Goal: Navigation & Orientation: Find specific page/section

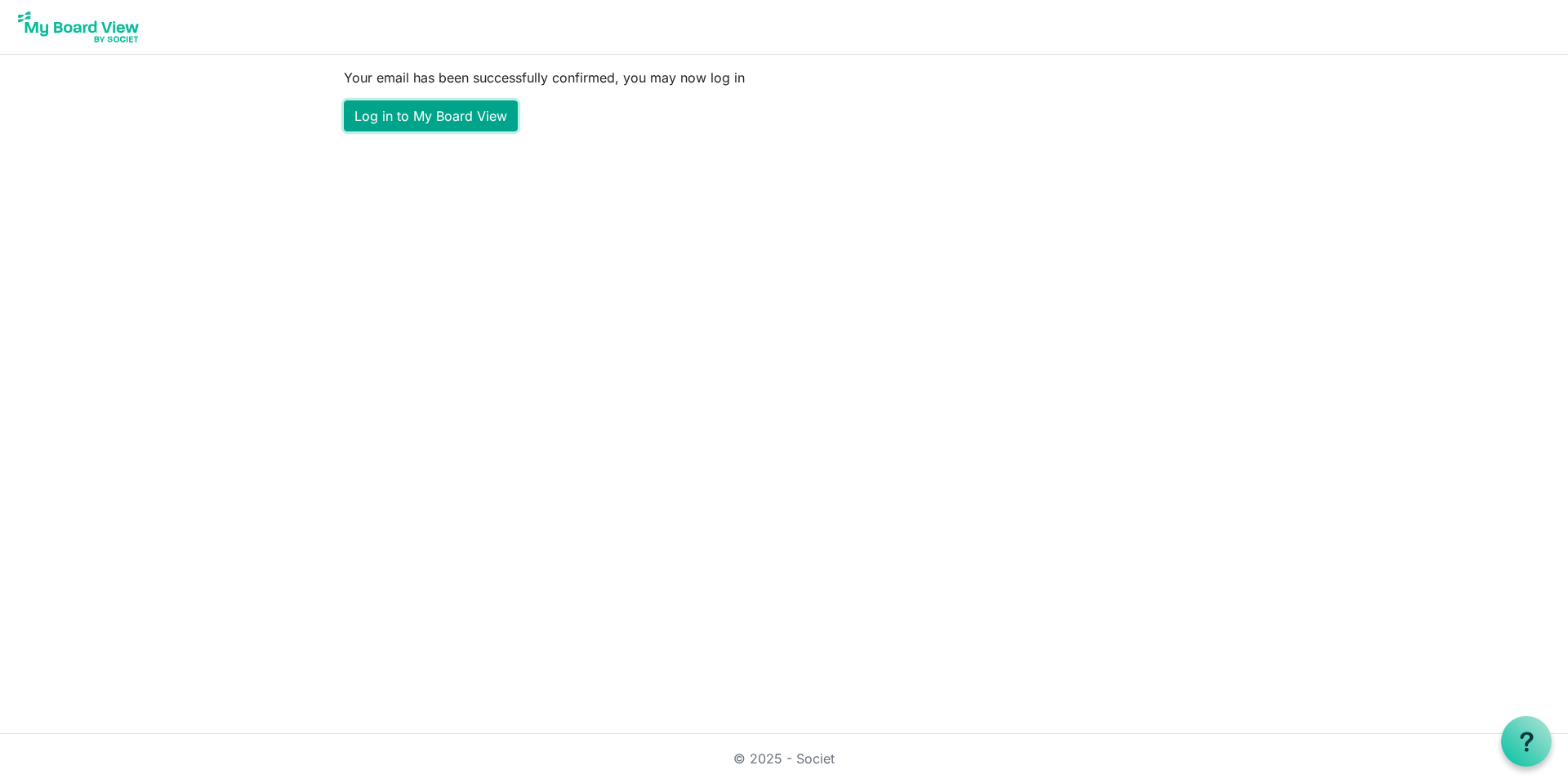
click at [445, 109] on link "Log in to My Board View" at bounding box center [430, 116] width 174 height 31
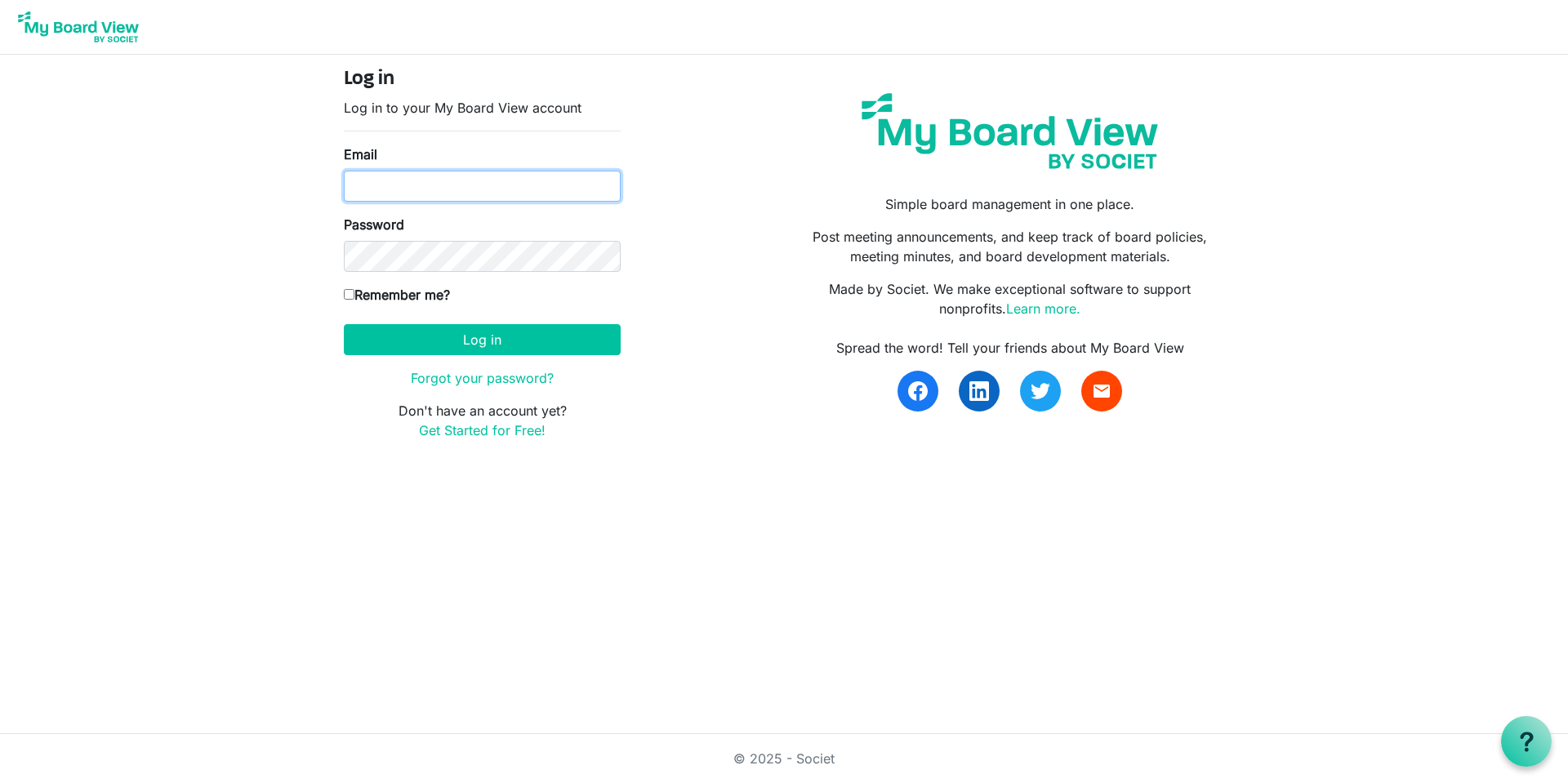
click at [453, 193] on input "Email" at bounding box center [481, 186] width 277 height 31
type input "ianjmccreary@gmail.com"
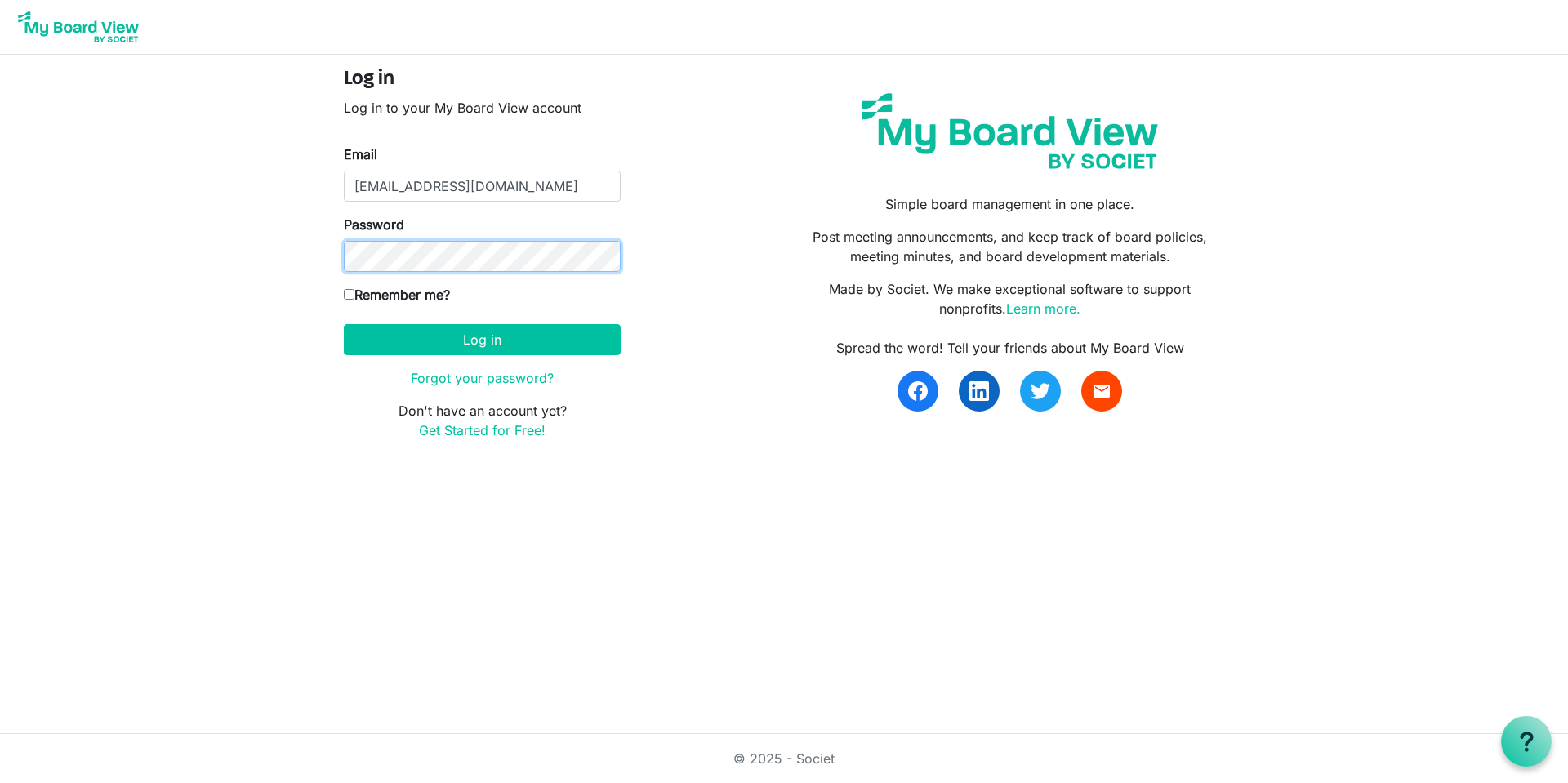
click at [343, 324] on button "Log in" at bounding box center [481, 340] width 277 height 31
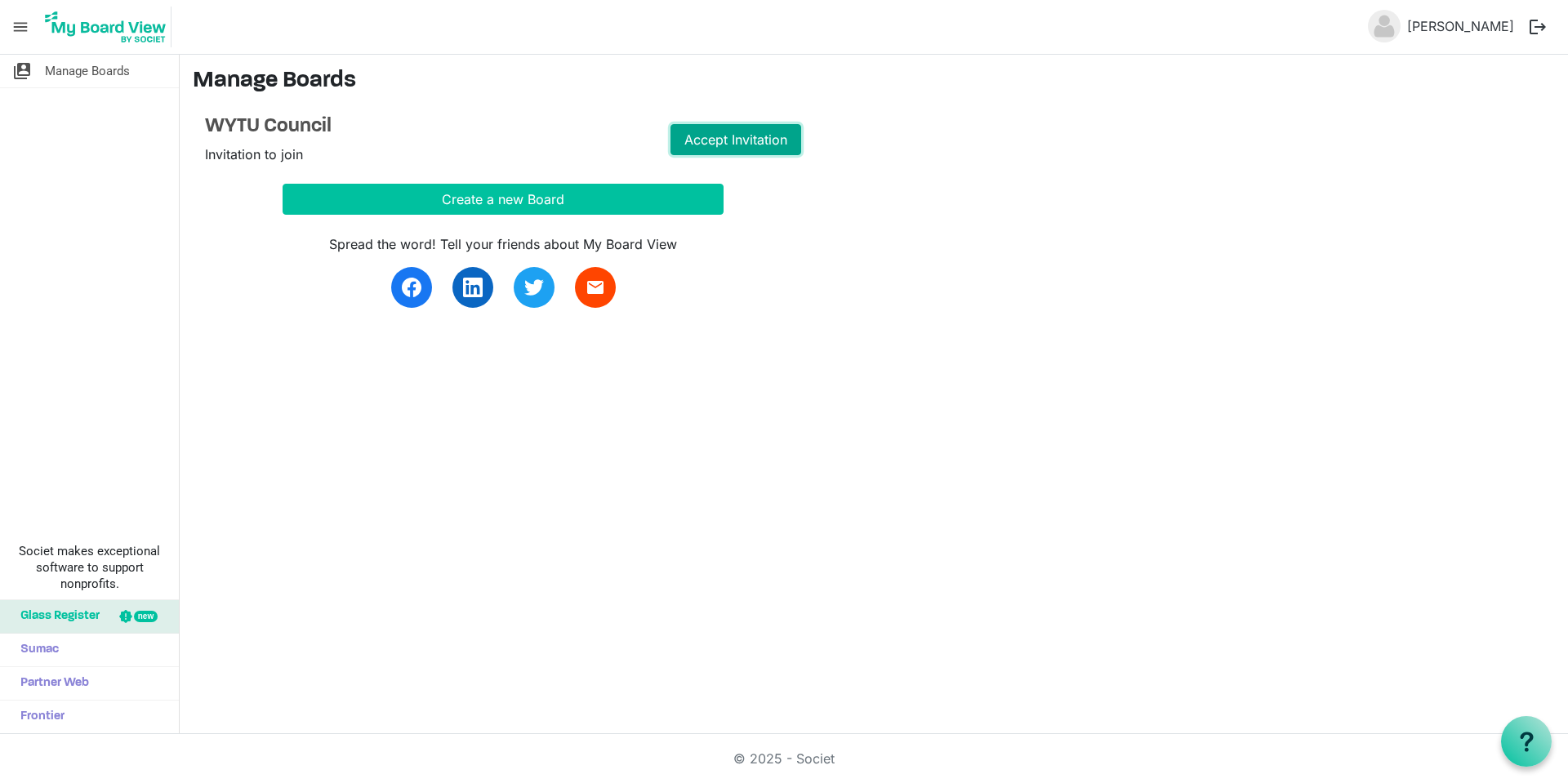
click at [726, 144] on link "Accept Invitation" at bounding box center [735, 140] width 131 height 31
click at [756, 135] on link "Go to Board" at bounding box center [735, 140] width 131 height 31
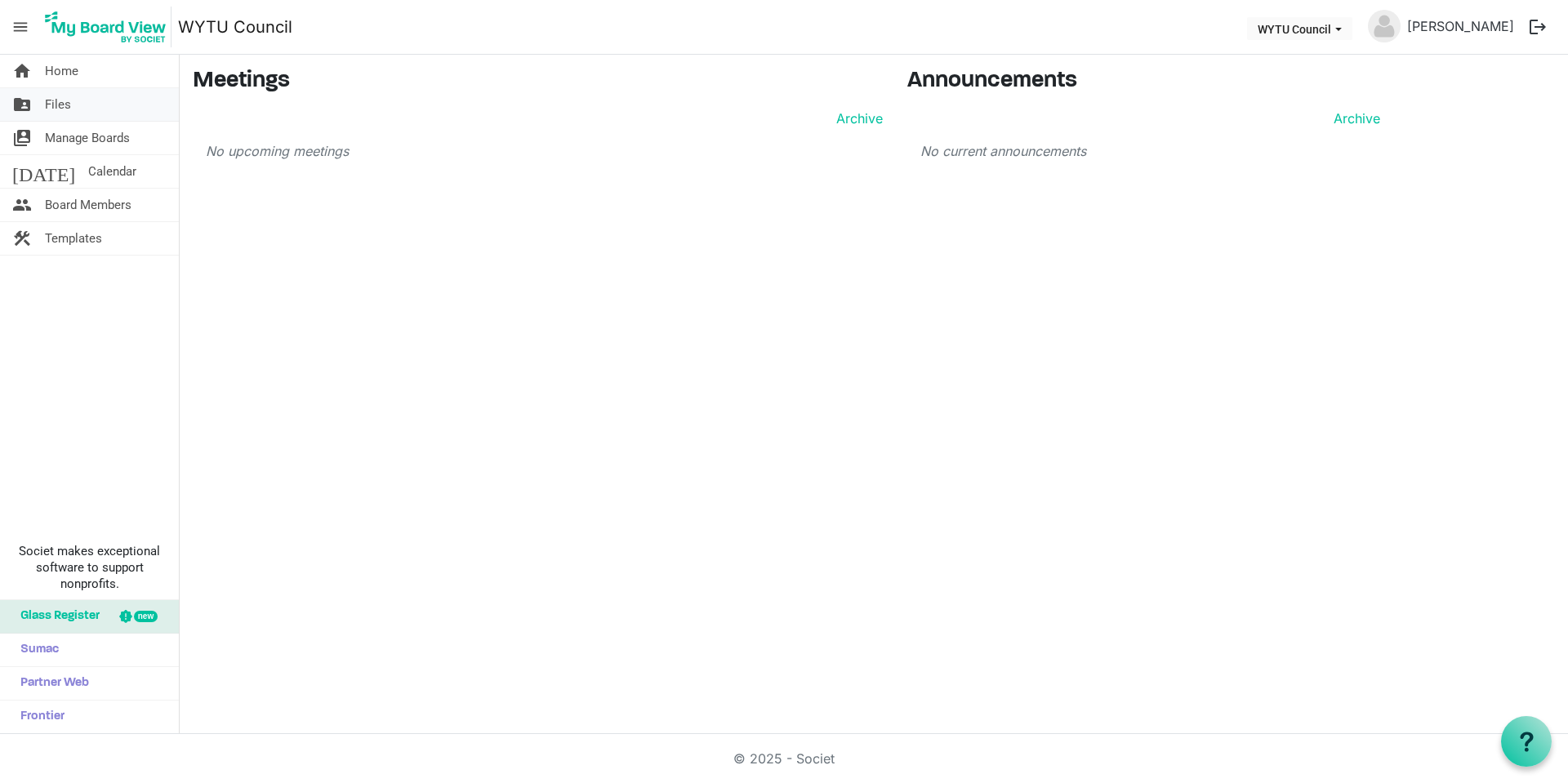
click at [54, 115] on span "Files" at bounding box center [58, 105] width 26 height 33
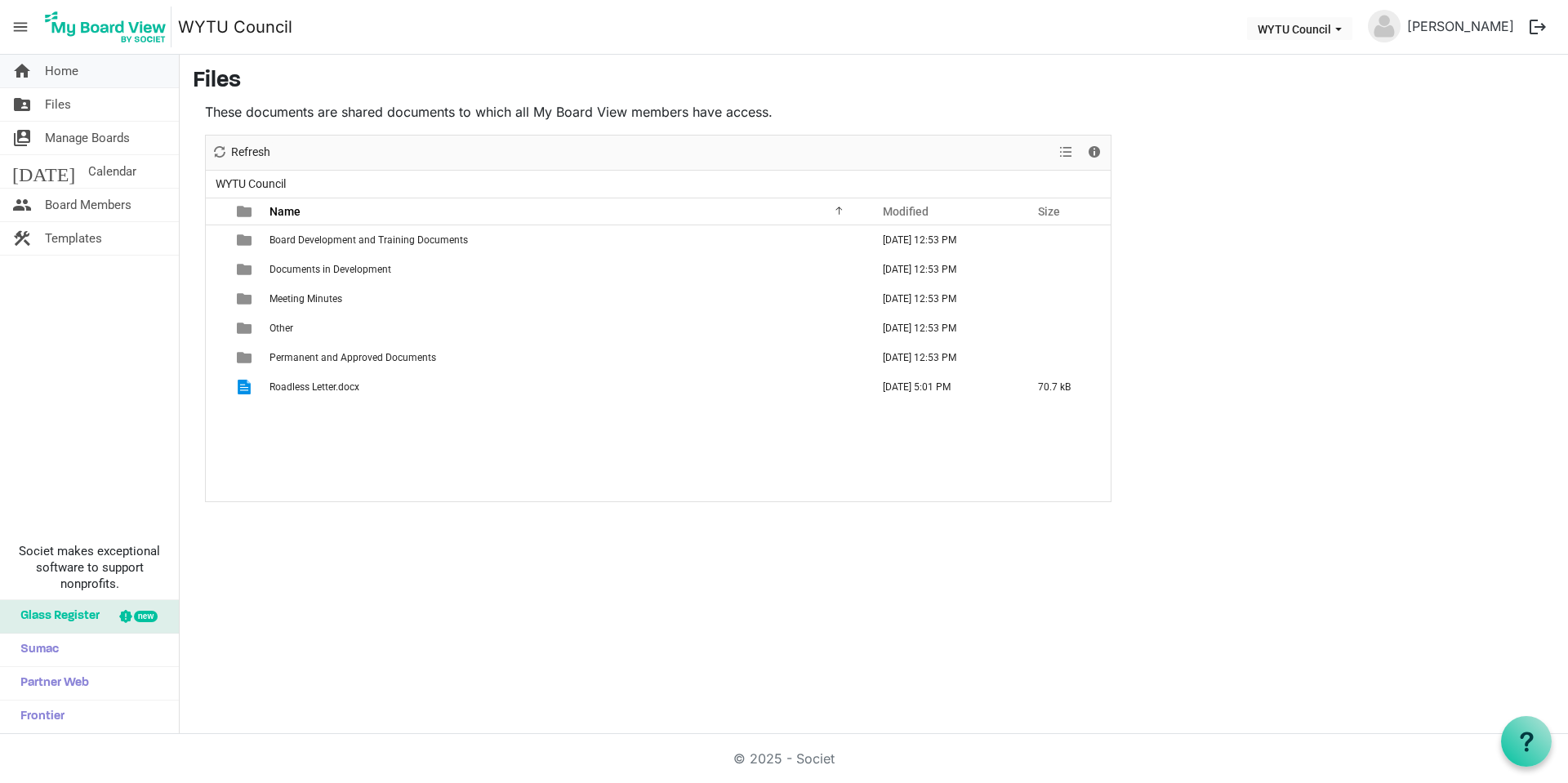
click at [56, 61] on span "Home" at bounding box center [62, 71] width 34 height 33
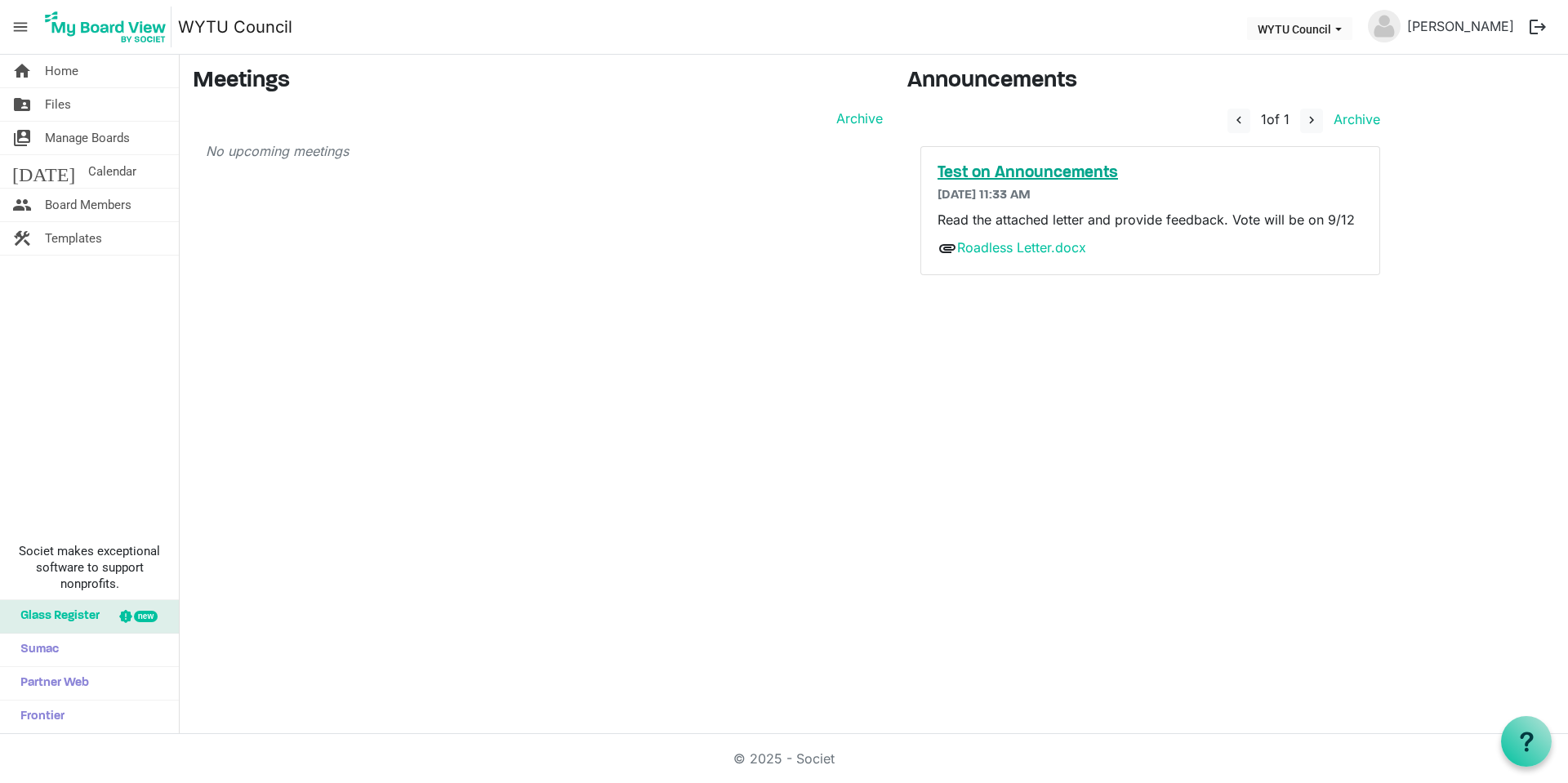
click at [1012, 177] on h5 "Test on Announcements" at bounding box center [1150, 173] width 426 height 20
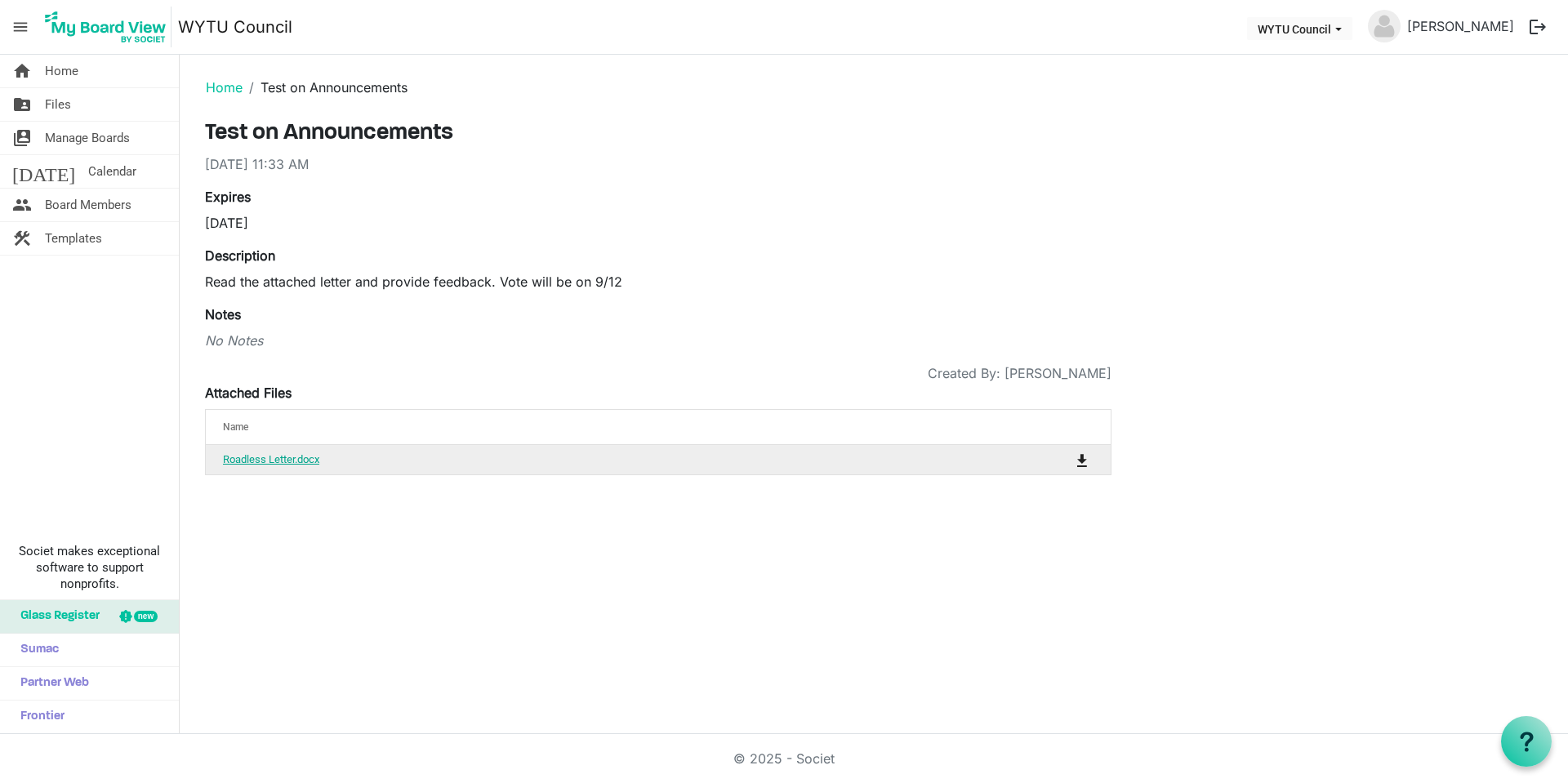
click at [288, 459] on link "Roadless Letter.docx" at bounding box center [271, 460] width 96 height 12
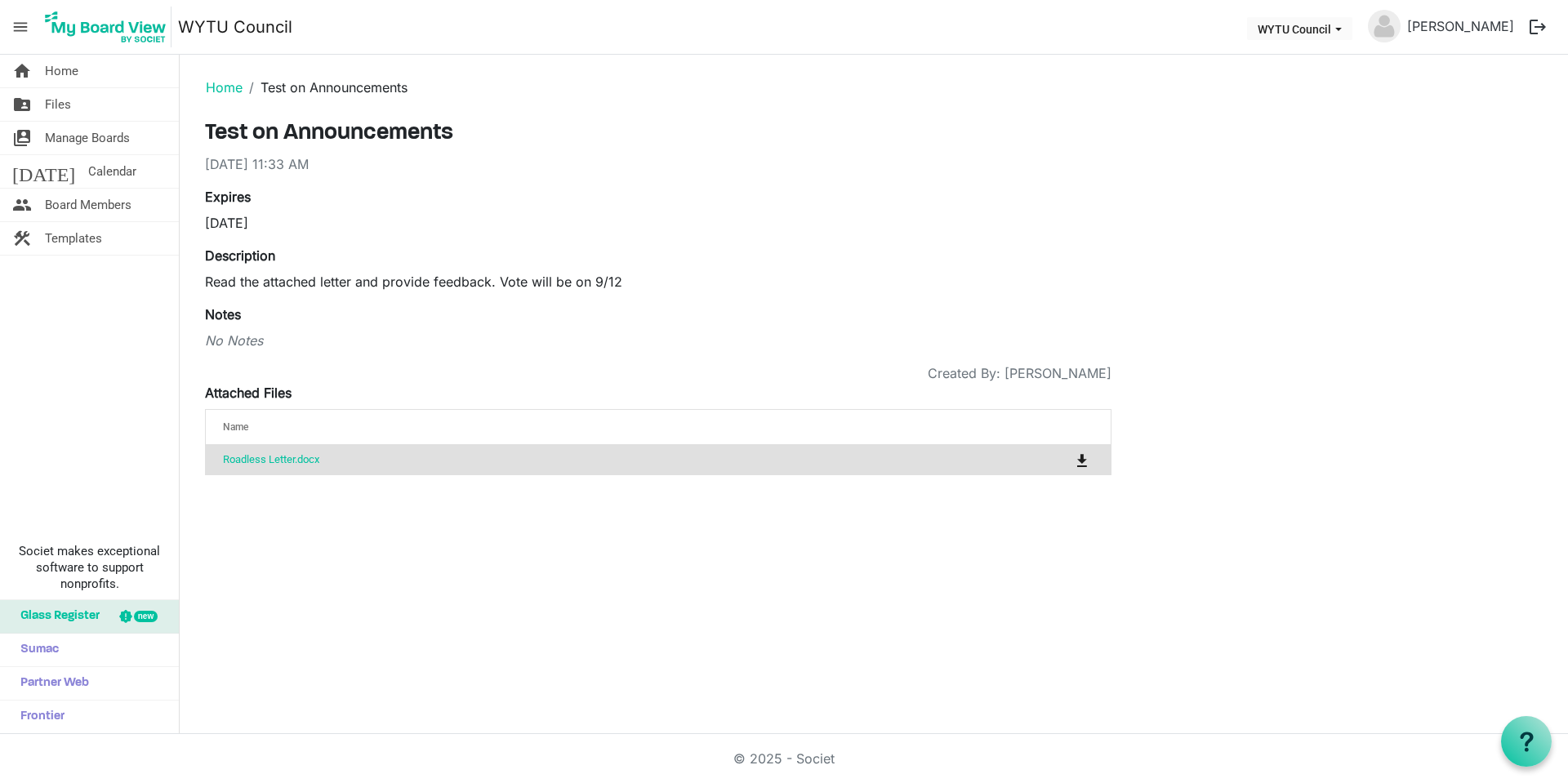
click at [245, 343] on div "No Notes" at bounding box center [657, 340] width 906 height 20
drag, startPoint x: 227, startPoint y: 337, endPoint x: 213, endPoint y: 316, distance: 25.2
click at [222, 332] on div "No Notes" at bounding box center [657, 340] width 906 height 20
click at [207, 310] on label "Notes" at bounding box center [222, 314] width 36 height 20
drag, startPoint x: 245, startPoint y: 316, endPoint x: 369, endPoint y: 359, distance: 131.2
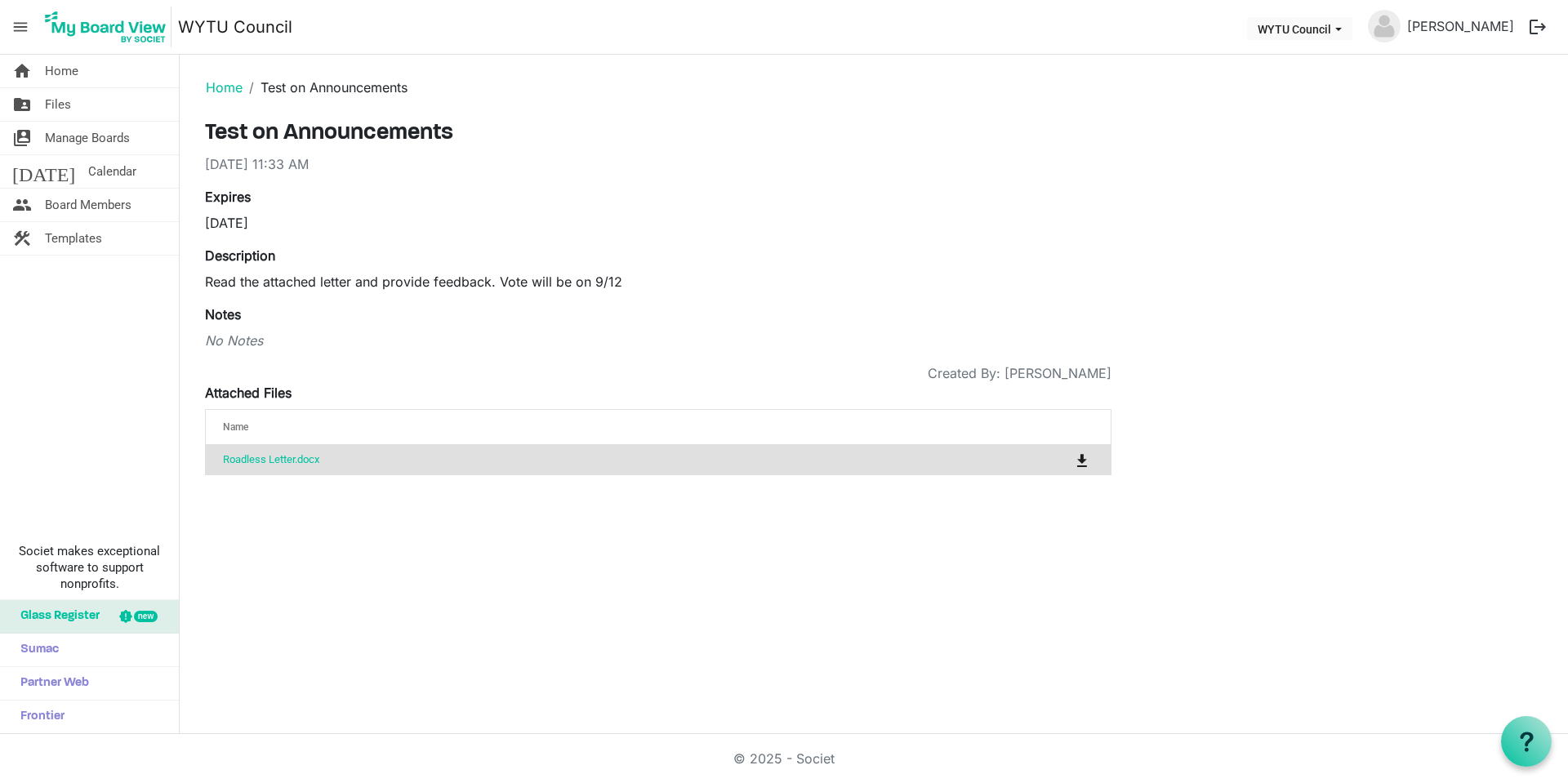
click at [246, 316] on div "Notes No Notes" at bounding box center [657, 327] width 906 height 46
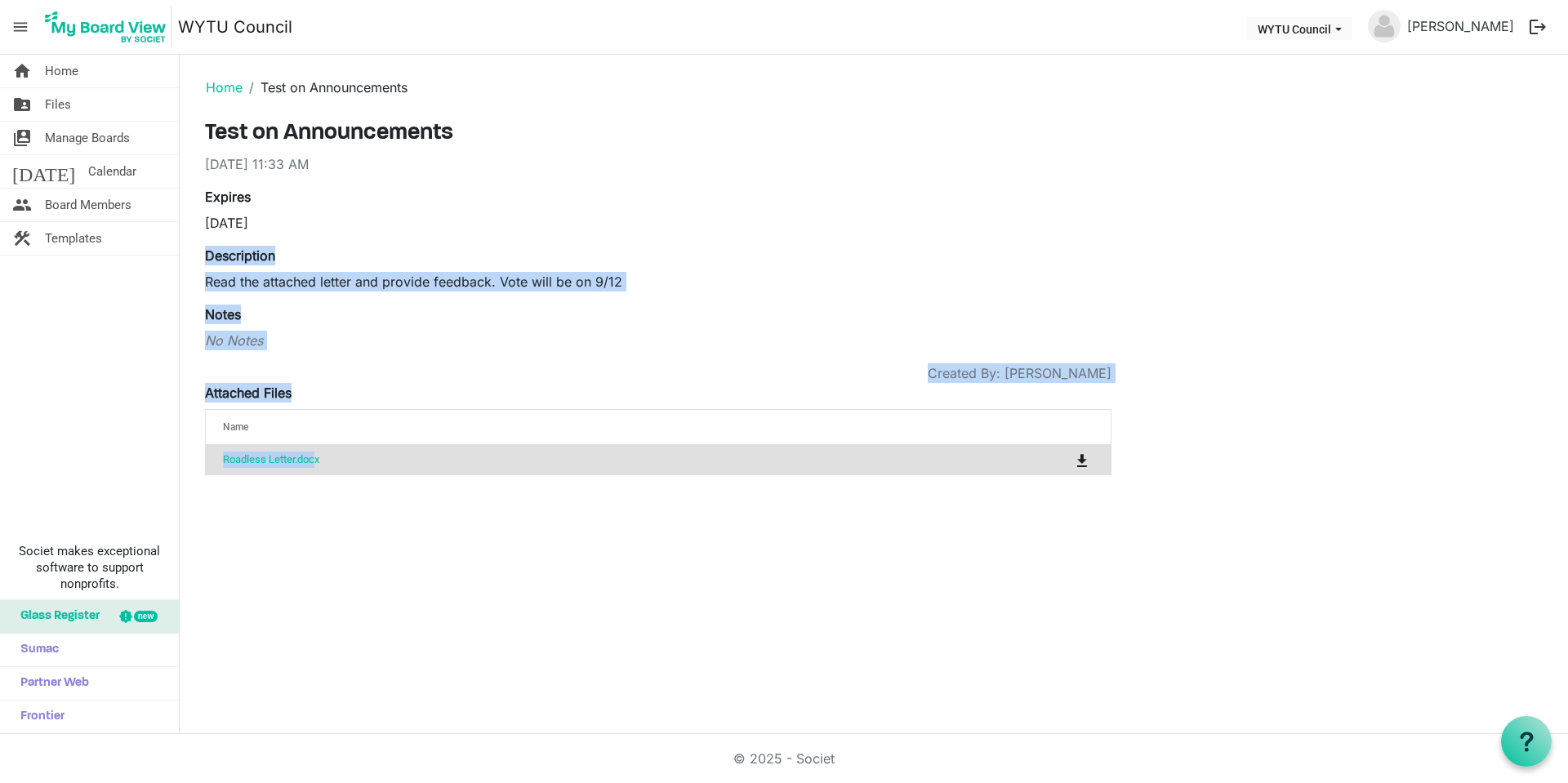
drag, startPoint x: 206, startPoint y: 251, endPoint x: 318, endPoint y: 447, distance: 225.7
click at [318, 447] on div "Test on Announcements 9/10/2025 11:33 AM Expires 9/11/2025 Description Read the…" at bounding box center [657, 297] width 906 height 356
click at [318, 447] on td "Roadless Letter.docx" at bounding box center [606, 460] width 802 height 29
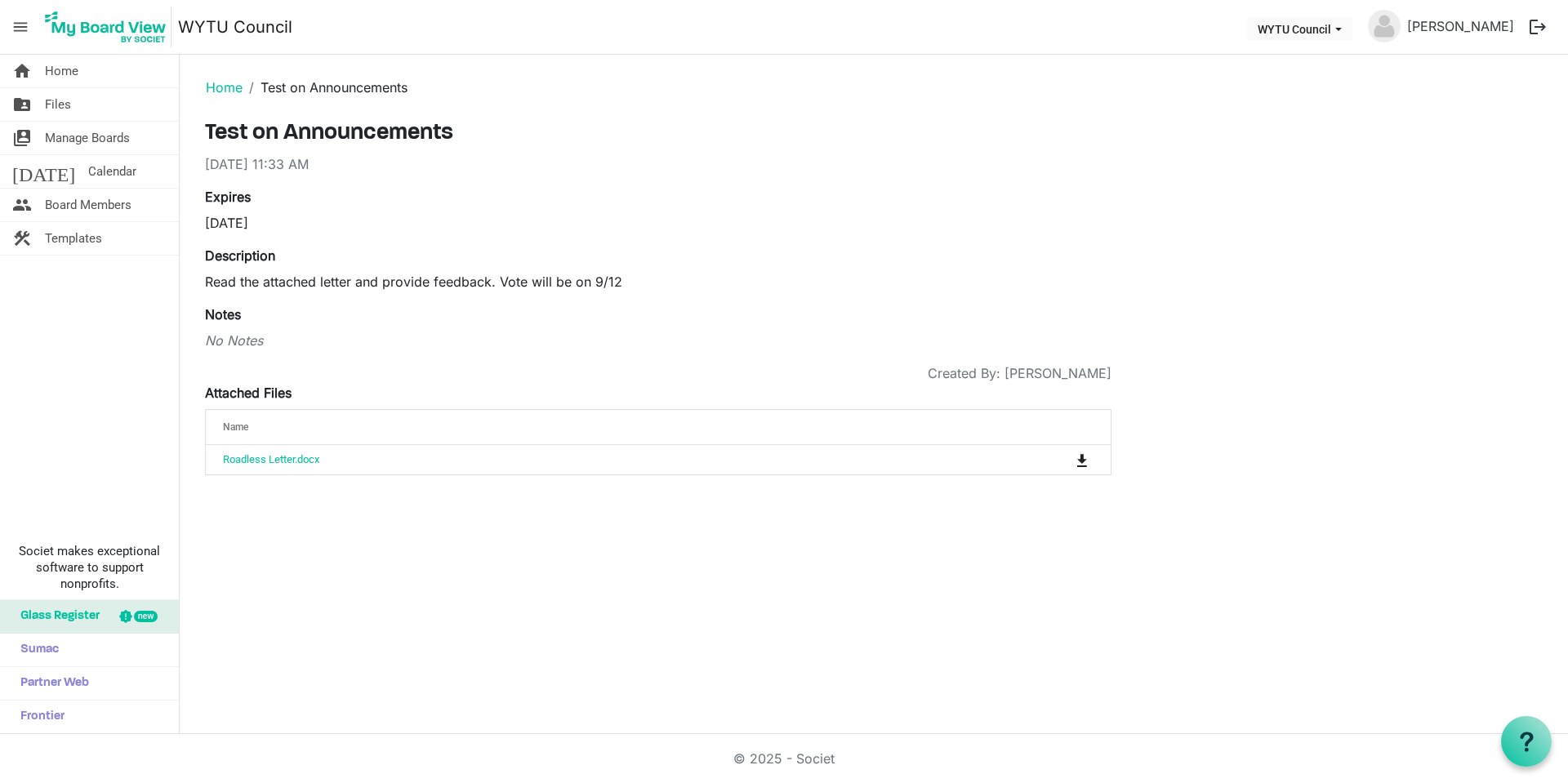
click at [356, 311] on div "Notes No Notes" at bounding box center [657, 327] width 906 height 46
click at [71, 108] on link "folder_shared Files" at bounding box center [89, 105] width 179 height 33
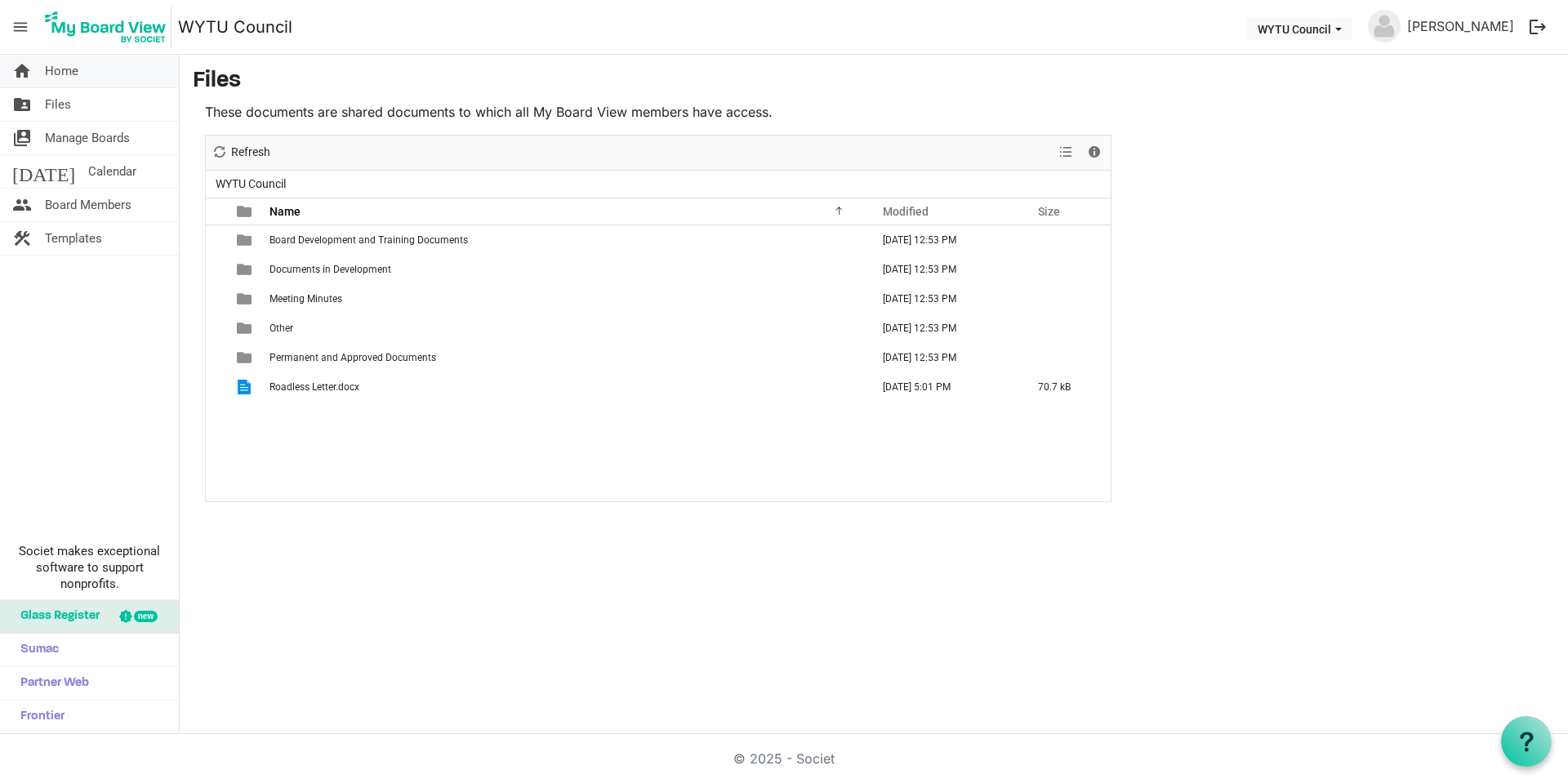
click at [45, 59] on span "Home" at bounding box center [62, 71] width 34 height 33
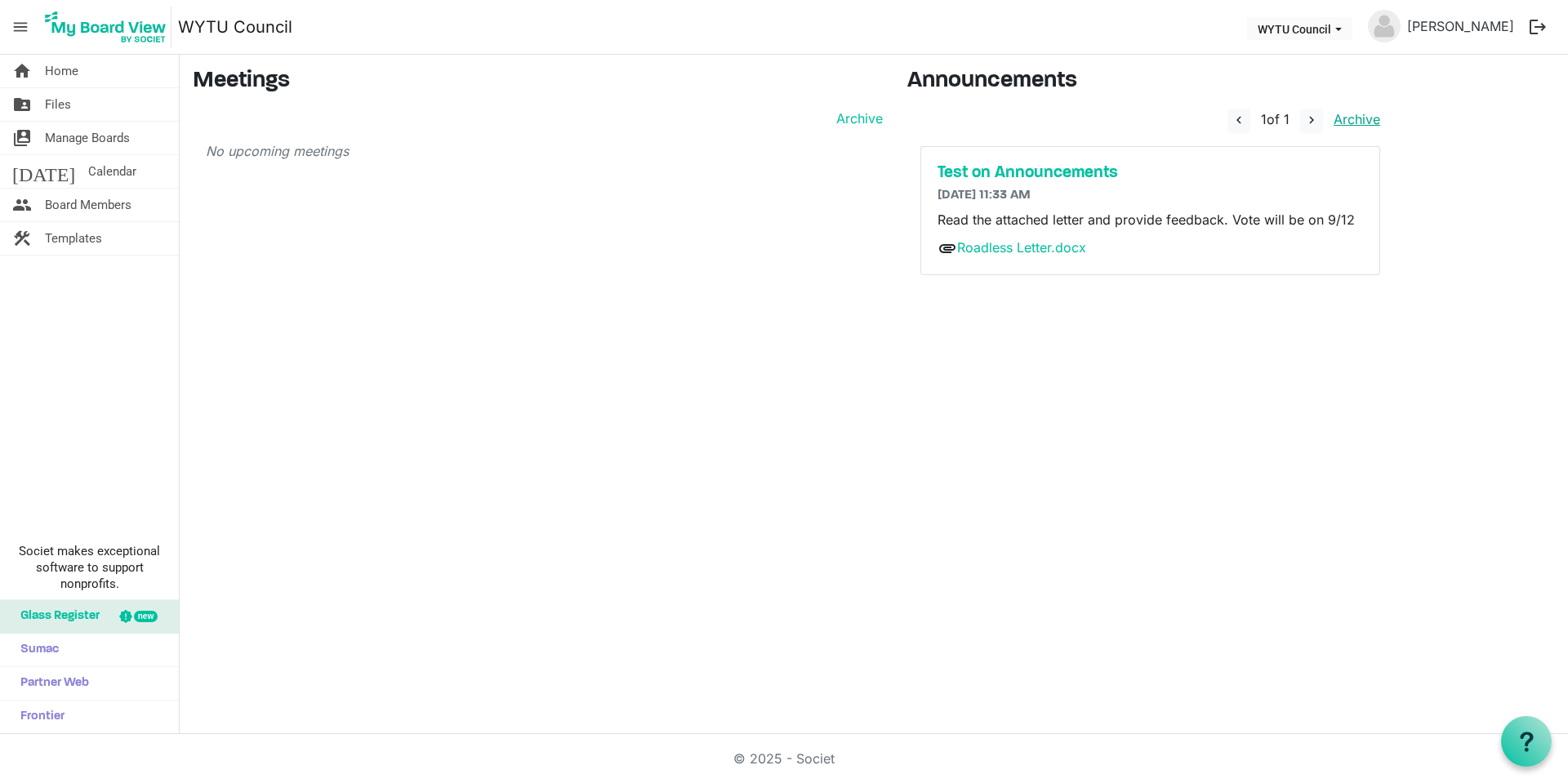
click at [1342, 117] on link "Archive" at bounding box center [1353, 119] width 53 height 16
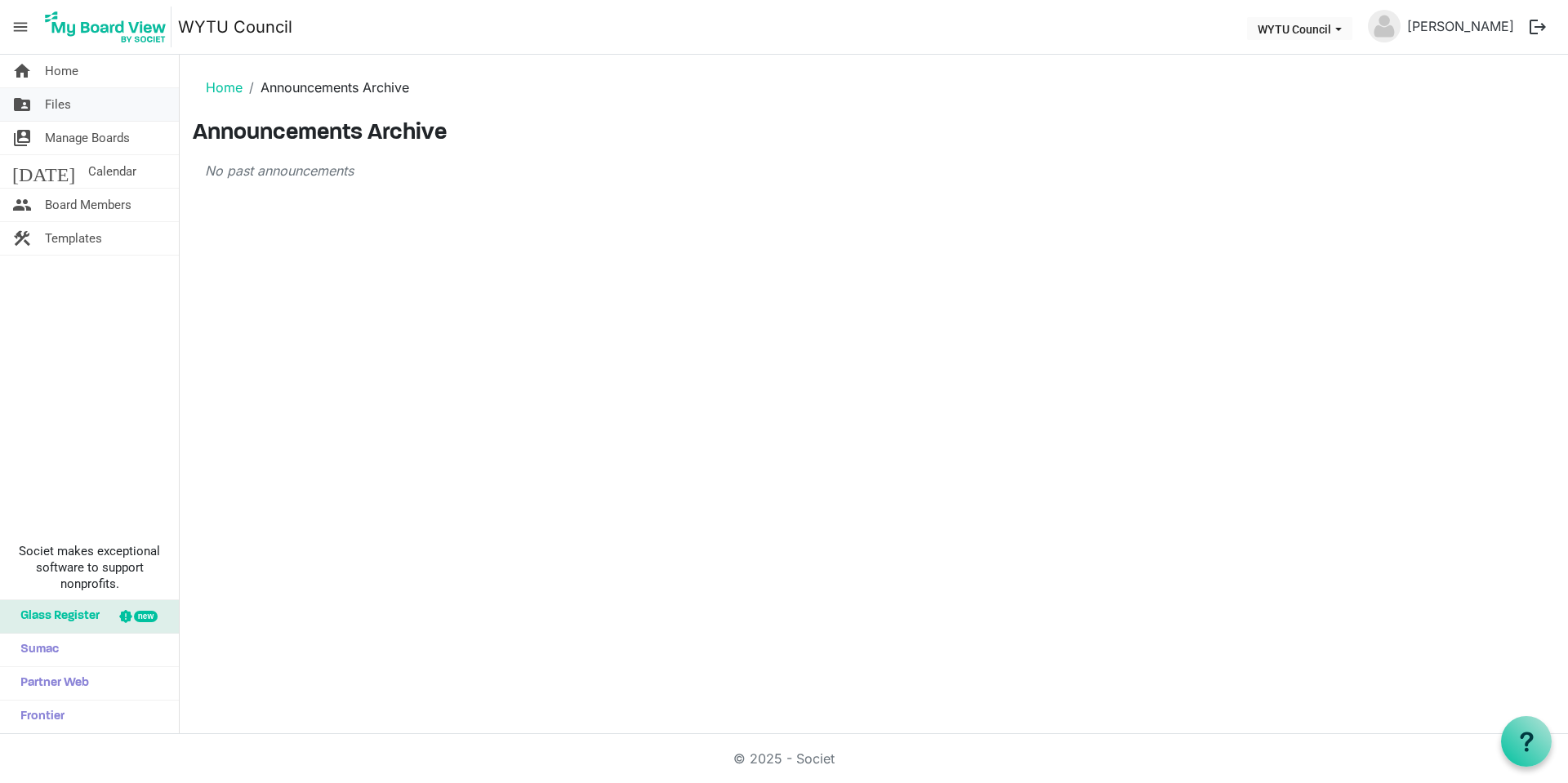
click at [45, 108] on span "Files" at bounding box center [58, 105] width 26 height 33
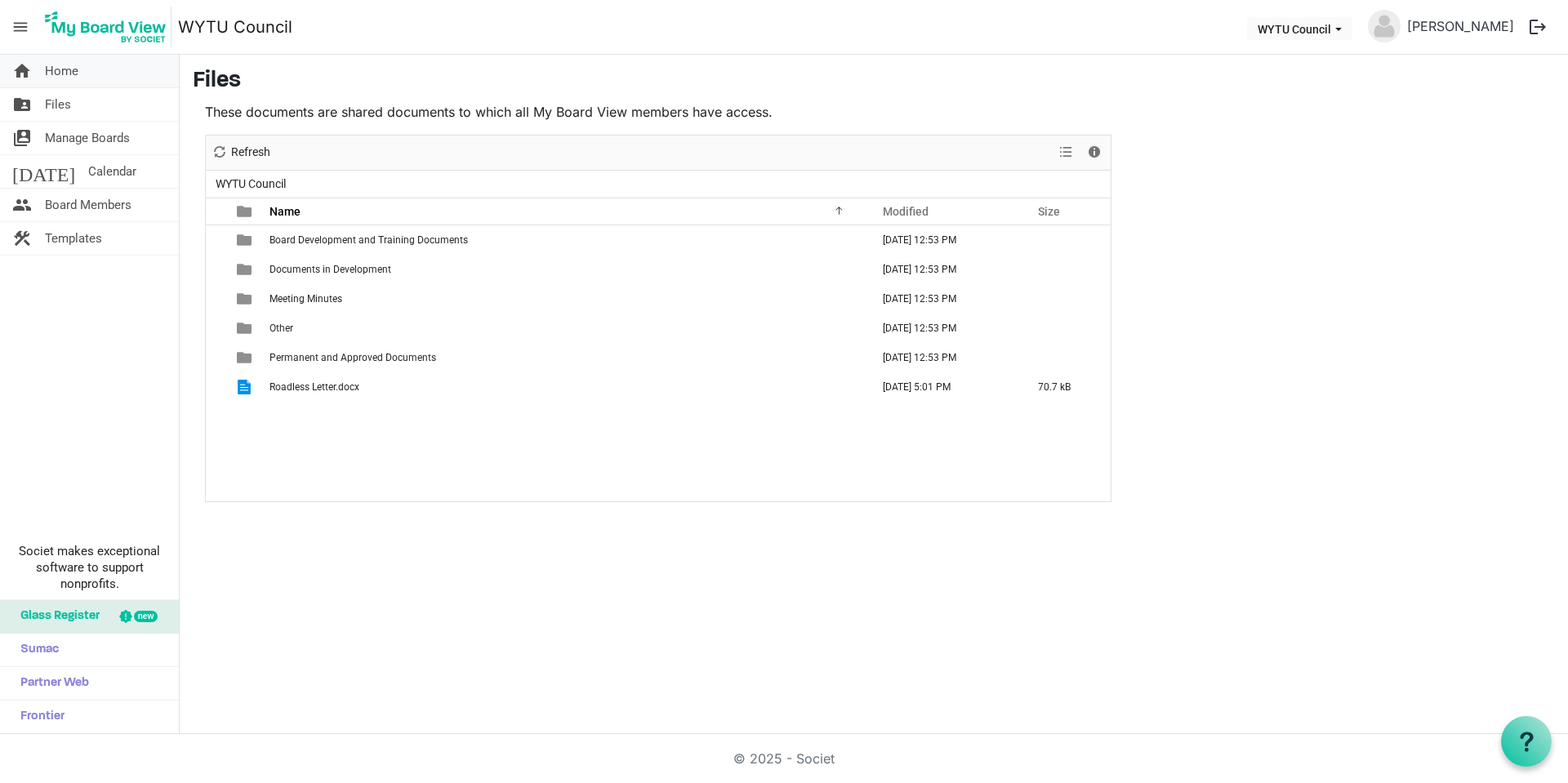
click at [92, 80] on link "home Home" at bounding box center [89, 71] width 179 height 33
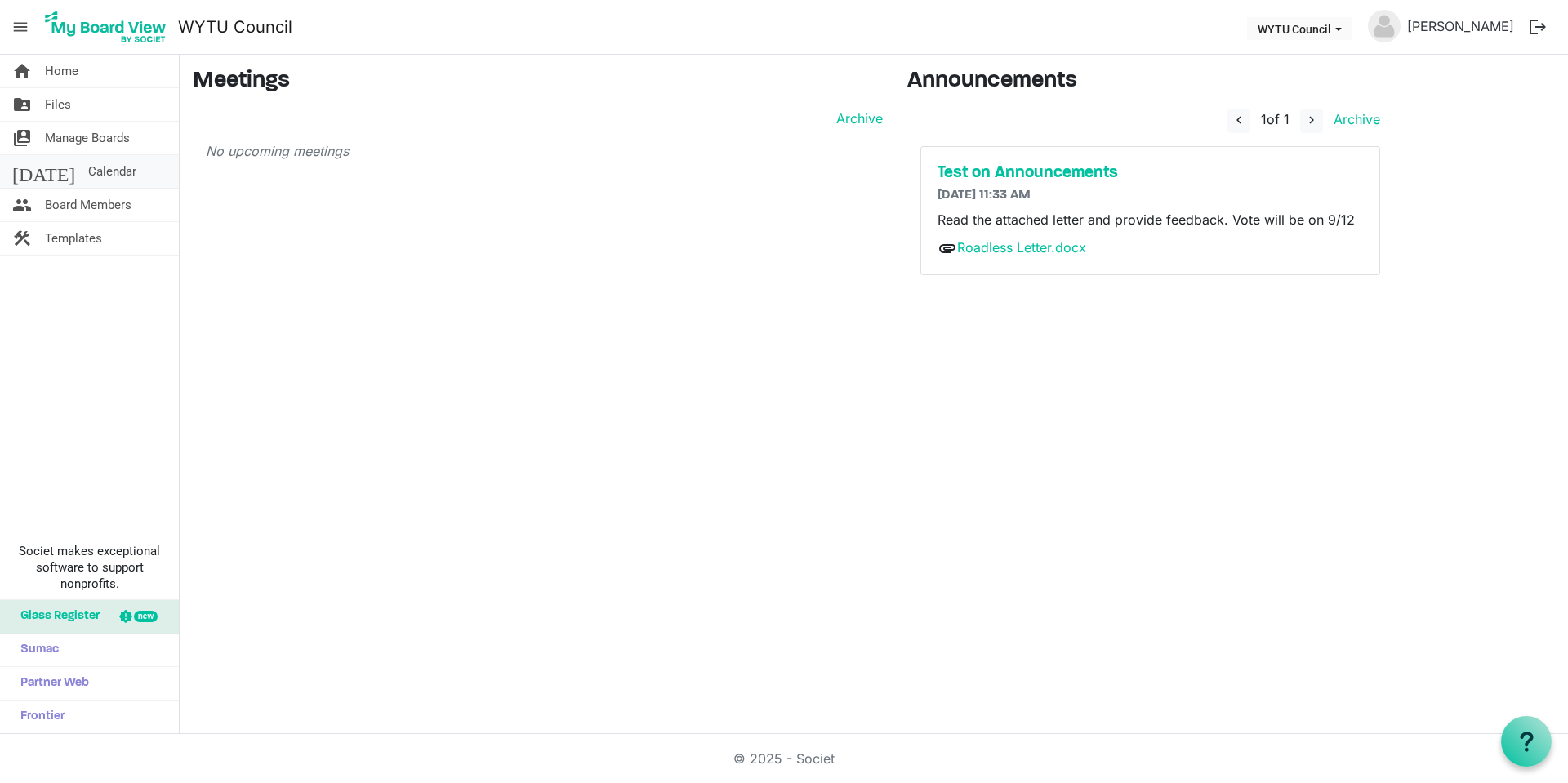
click at [95, 174] on link "[DATE] Calendar" at bounding box center [89, 172] width 179 height 33
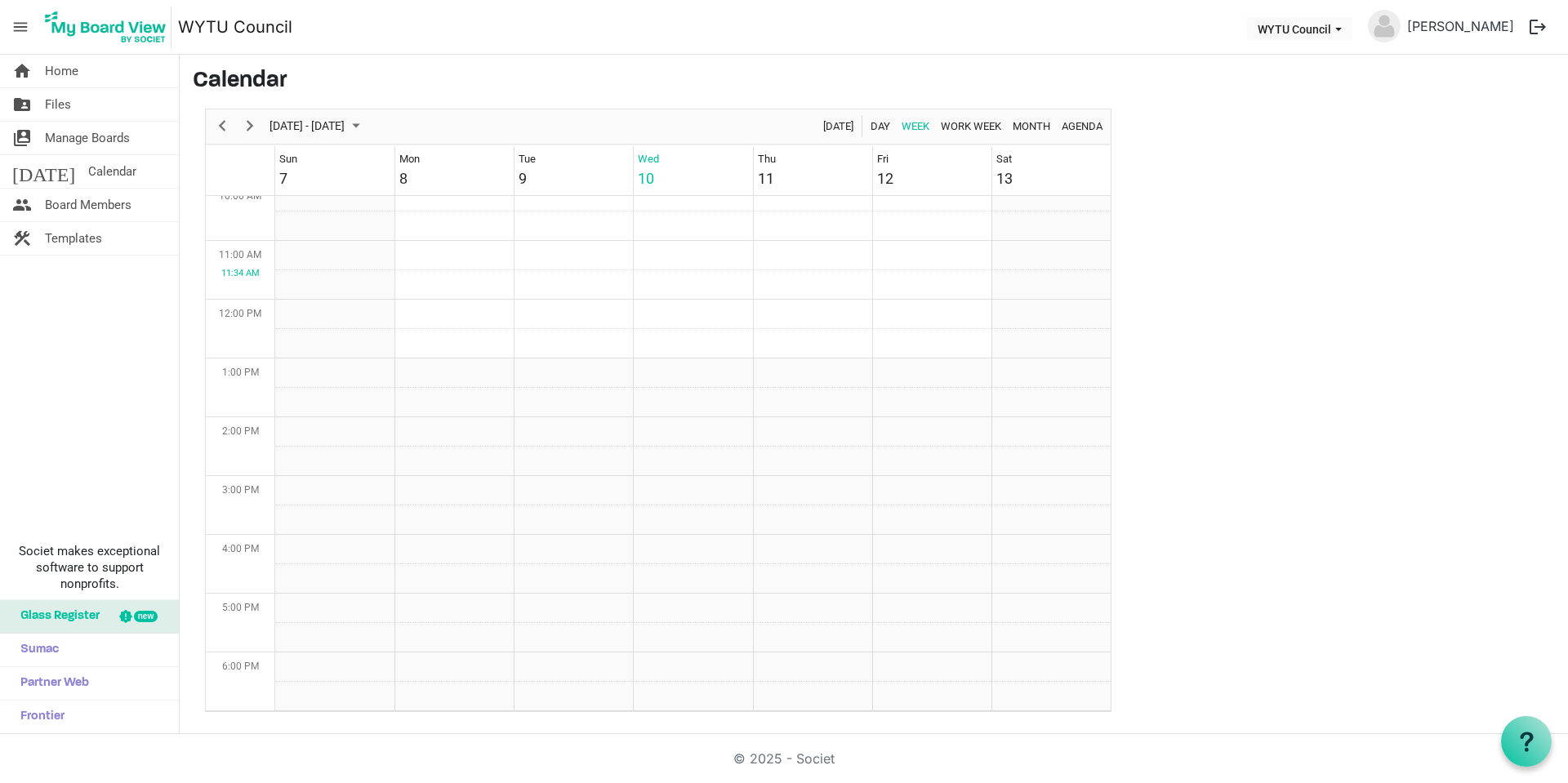
scroll to position [896, 0]
click at [57, 650] on span "Sumac" at bounding box center [36, 650] width 47 height 33
